Goal: Entertainment & Leisure: Consume media (video, audio)

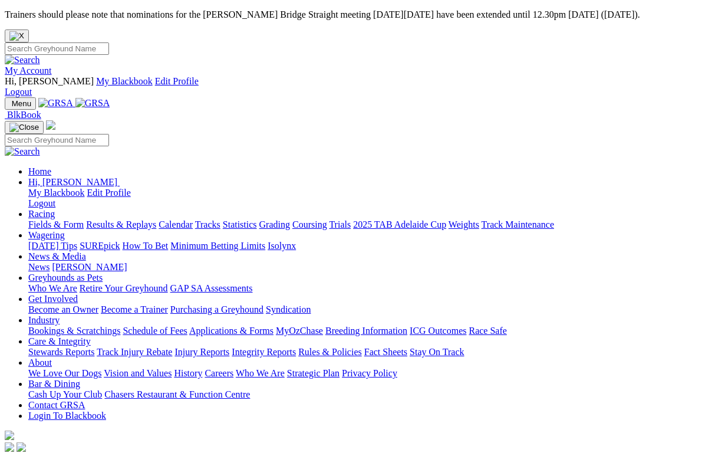
scroll to position [2, 0]
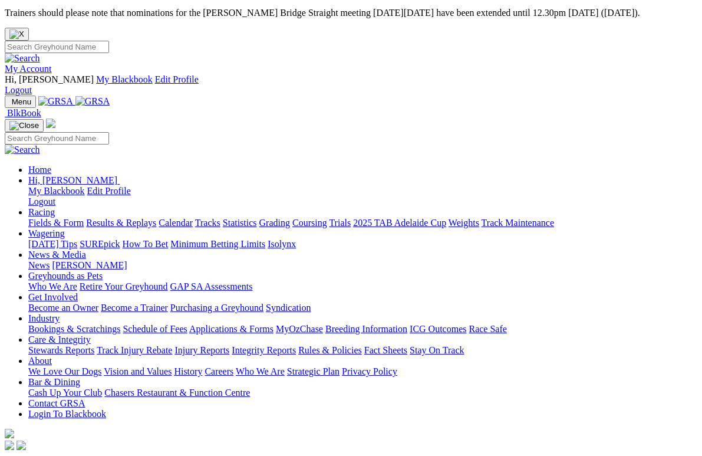
click at [55, 207] on link "Racing" at bounding box center [41, 212] width 27 height 10
click at [134, 218] on link "Results & Replays" at bounding box center [121, 223] width 70 height 10
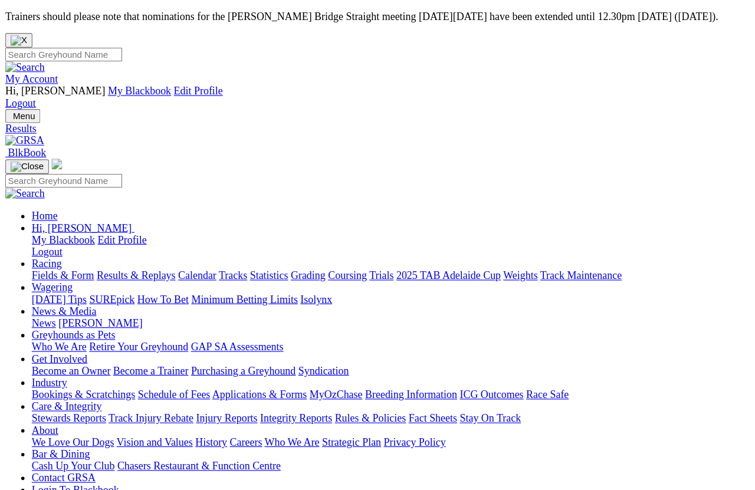
scroll to position [8, 0]
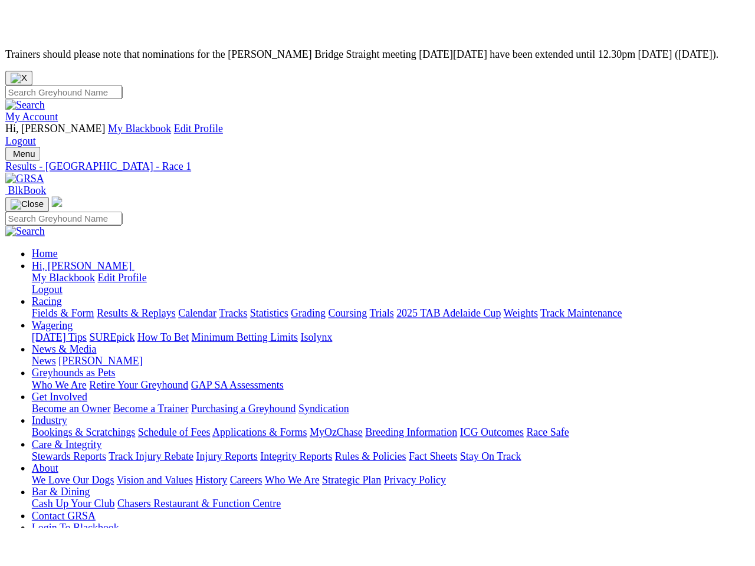
scroll to position [8, 0]
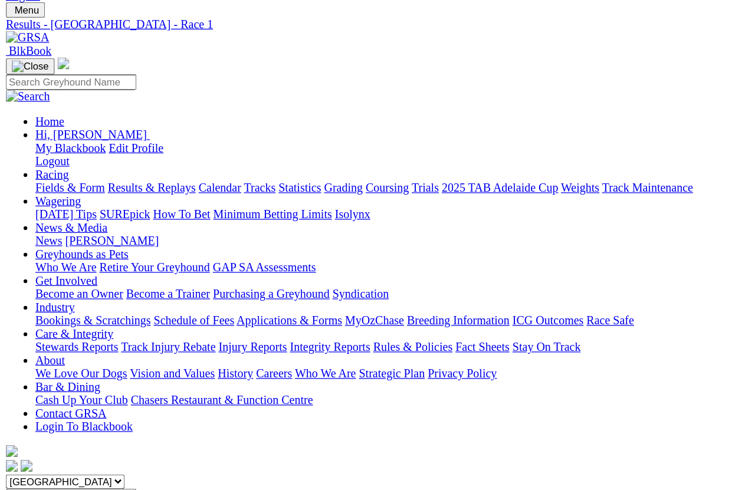
scroll to position [95, 0]
